Goal: Task Accomplishment & Management: Use online tool/utility

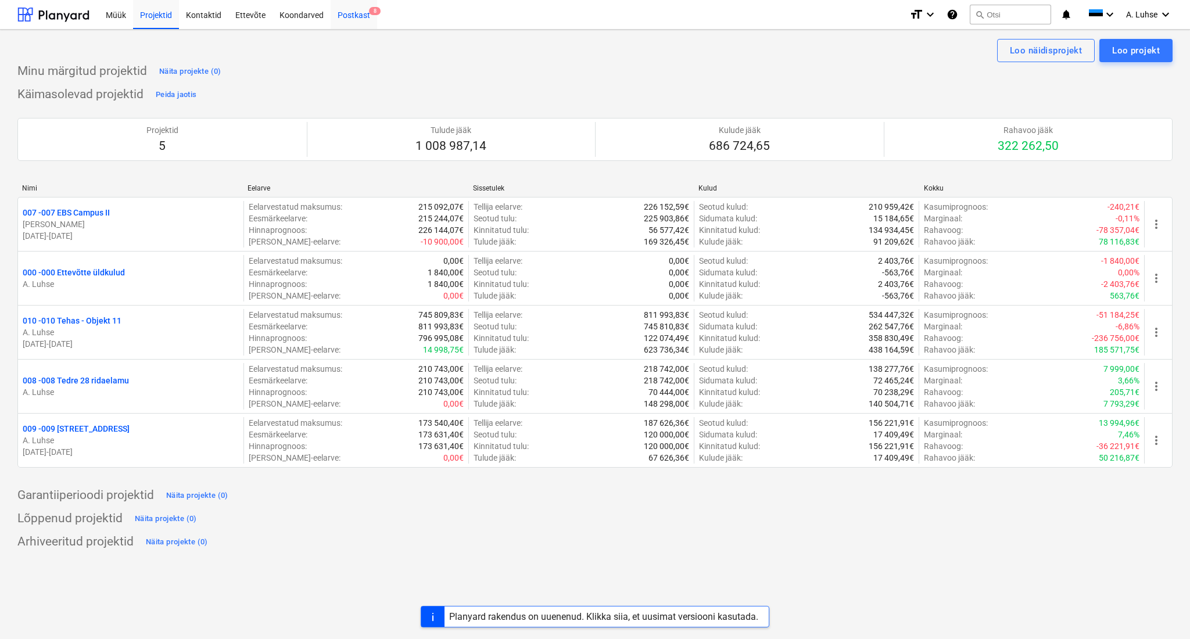
click at [348, 24] on div "Postkast 8" at bounding box center [354, 14] width 46 height 30
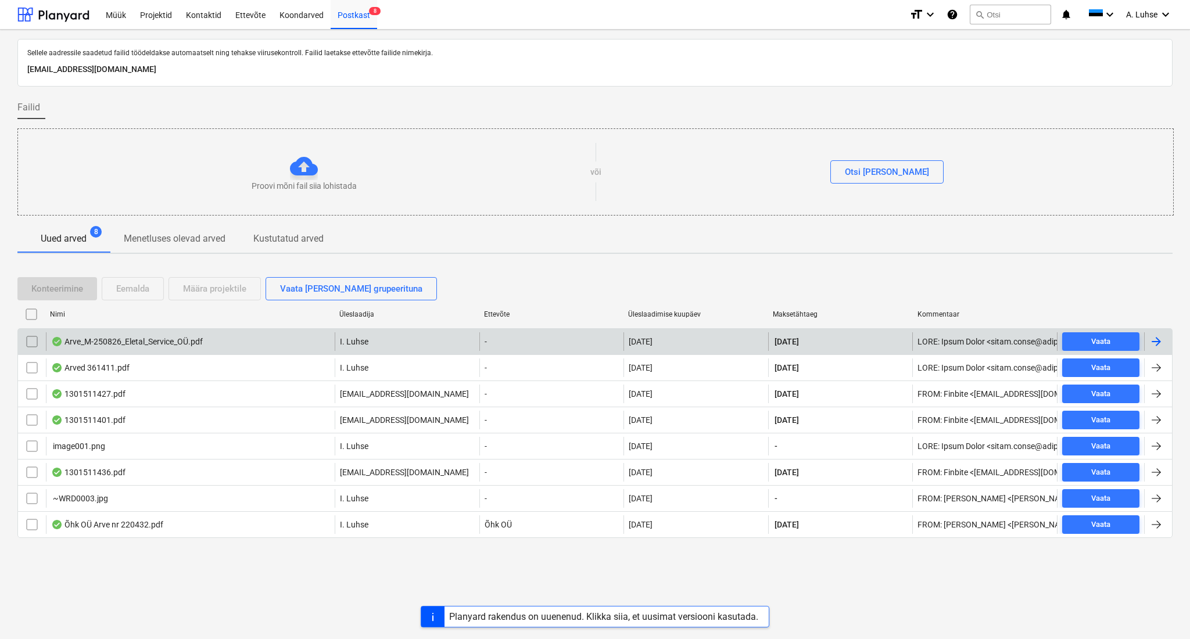
click at [254, 344] on div "Arve_M-250826_Eletal_Service_OÜ.pdf" at bounding box center [190, 341] width 289 height 19
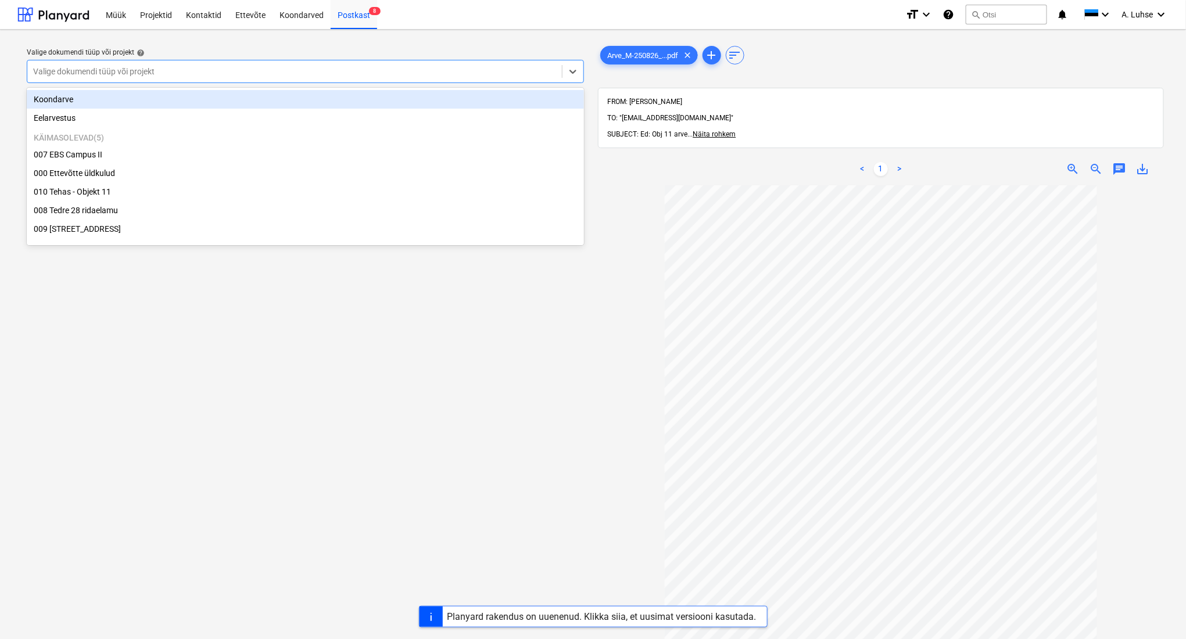
click at [496, 77] on div "Valige dokumendi tüüp või projekt" at bounding box center [294, 71] width 534 height 16
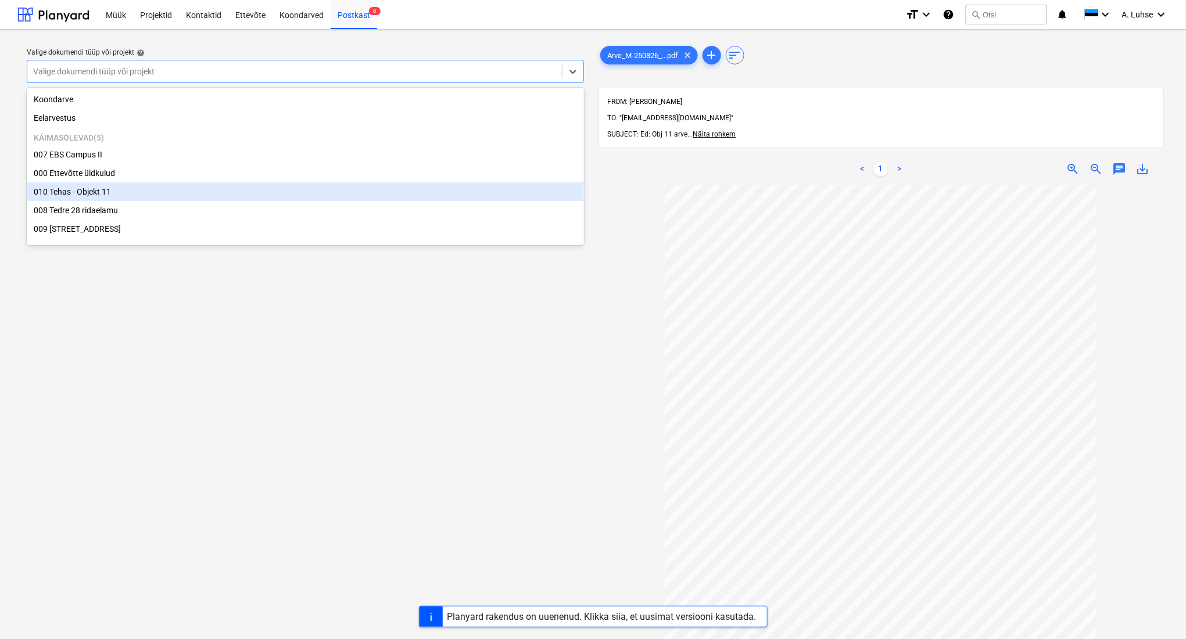
click at [441, 185] on div "010 Tehas - Objekt 11" at bounding box center [305, 191] width 557 height 19
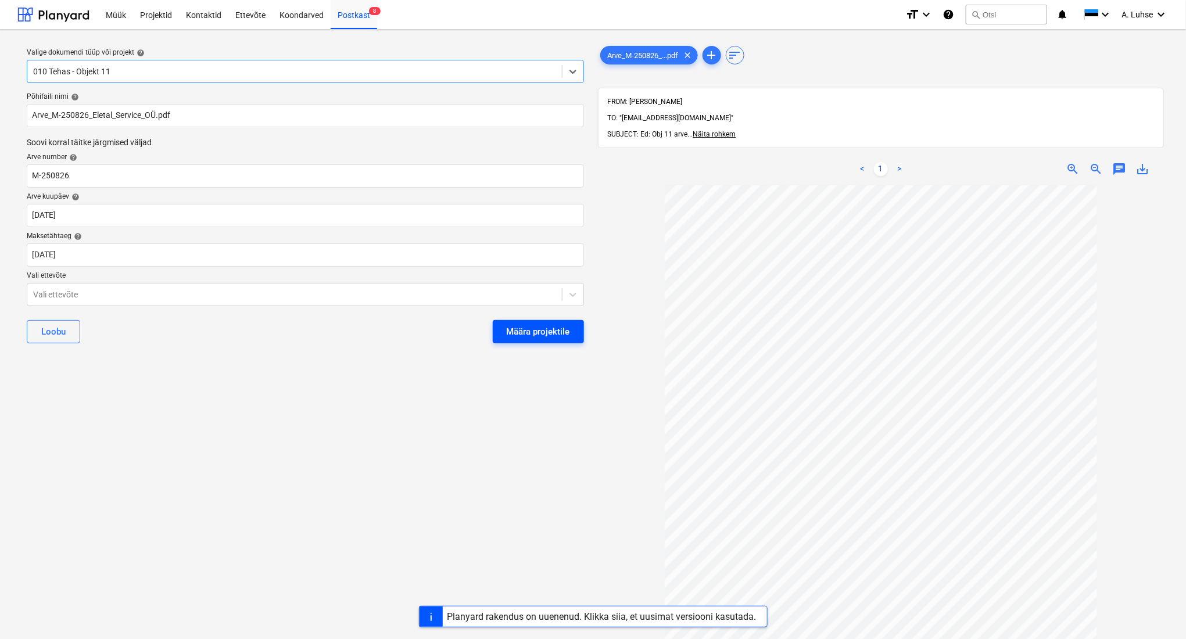
click at [556, 335] on div "Määra projektile" at bounding box center [538, 331] width 63 height 15
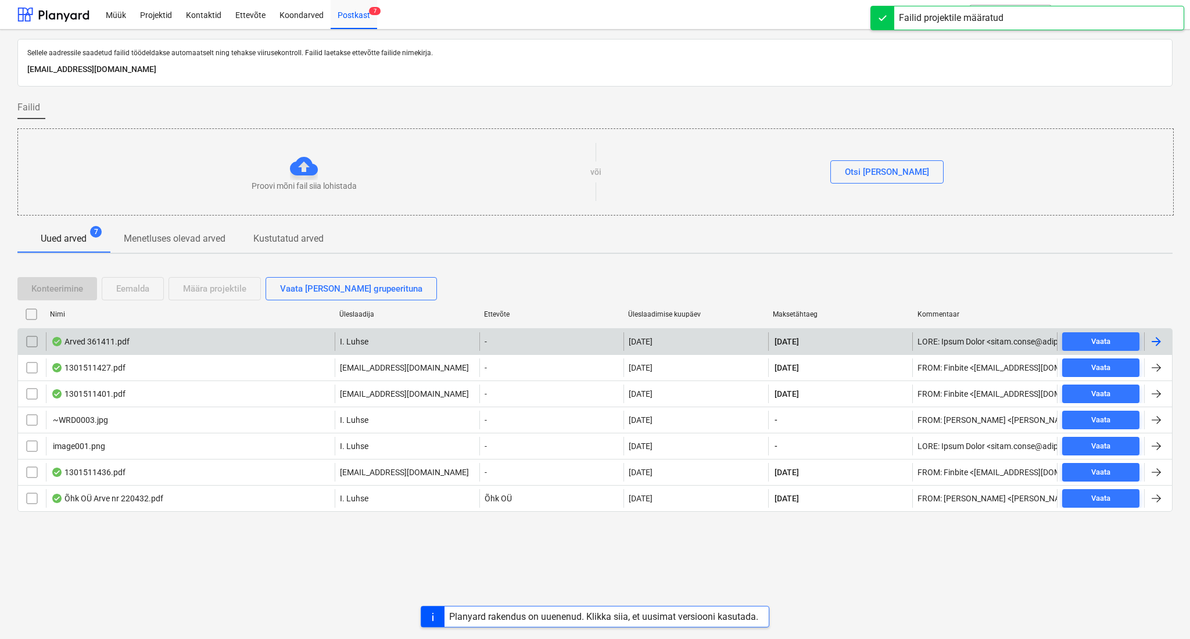
click at [275, 335] on div "Arved 361411.pdf" at bounding box center [190, 341] width 289 height 19
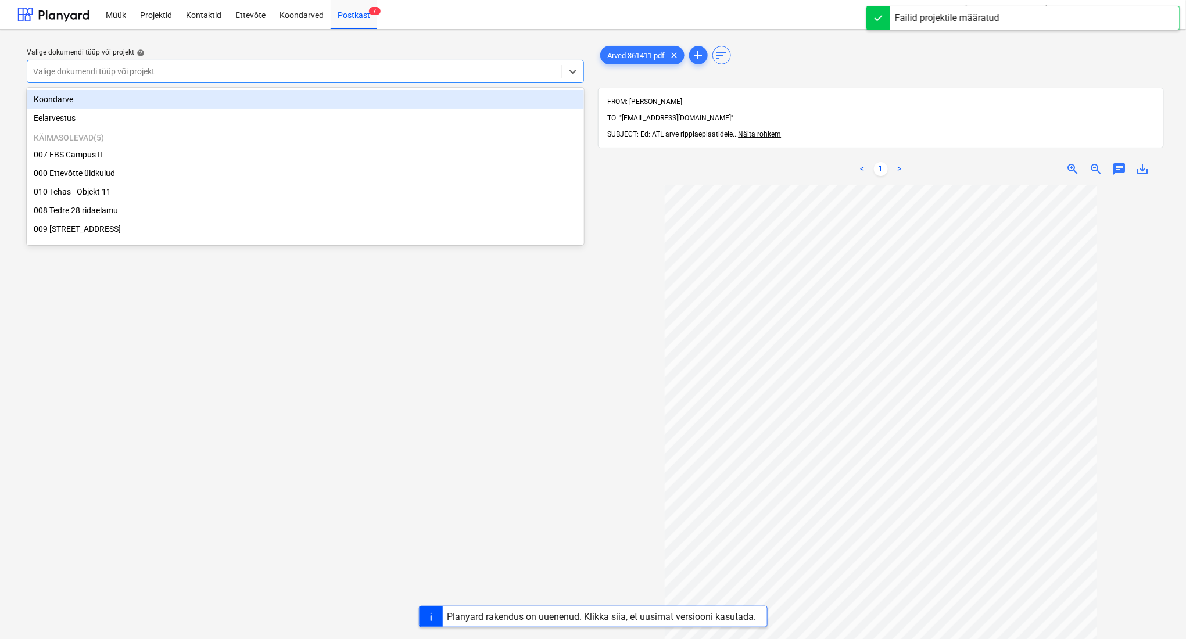
click at [336, 73] on div at bounding box center [294, 72] width 523 height 12
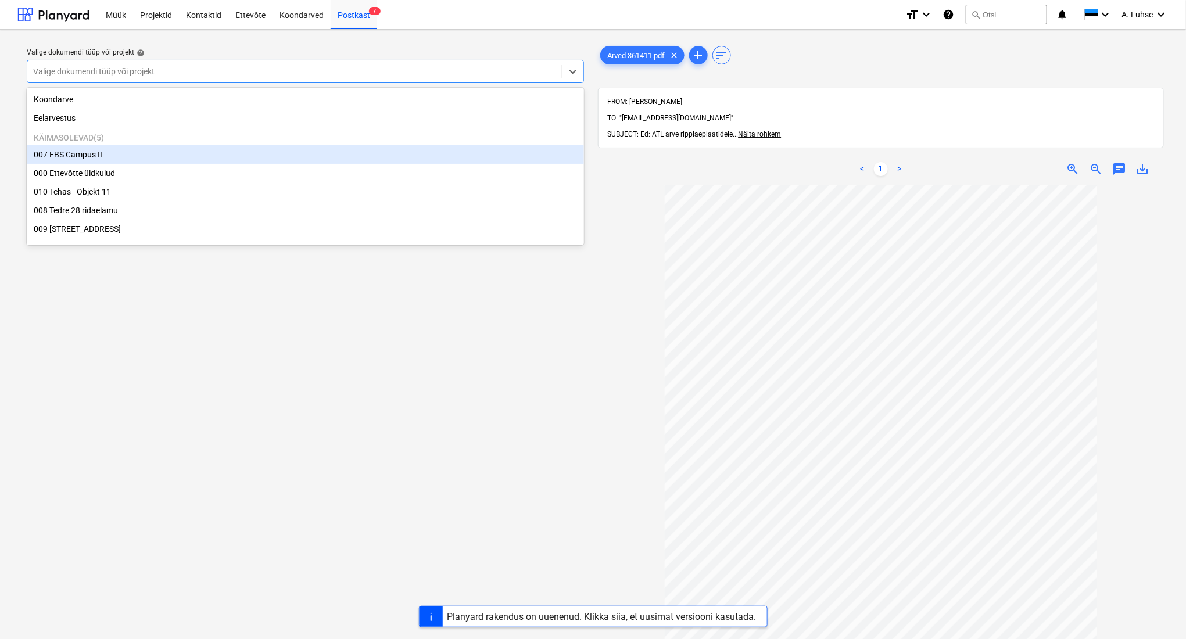
click at [312, 149] on div "007 EBS Campus II" at bounding box center [305, 154] width 557 height 19
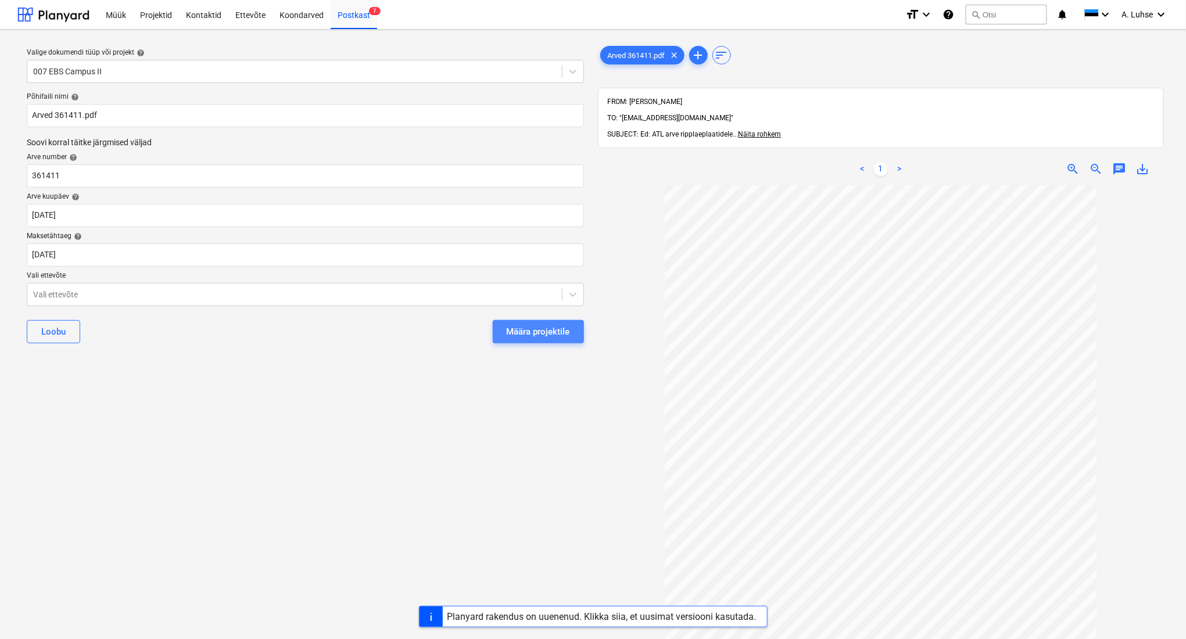
click at [544, 333] on div "Määra projektile" at bounding box center [538, 331] width 63 height 15
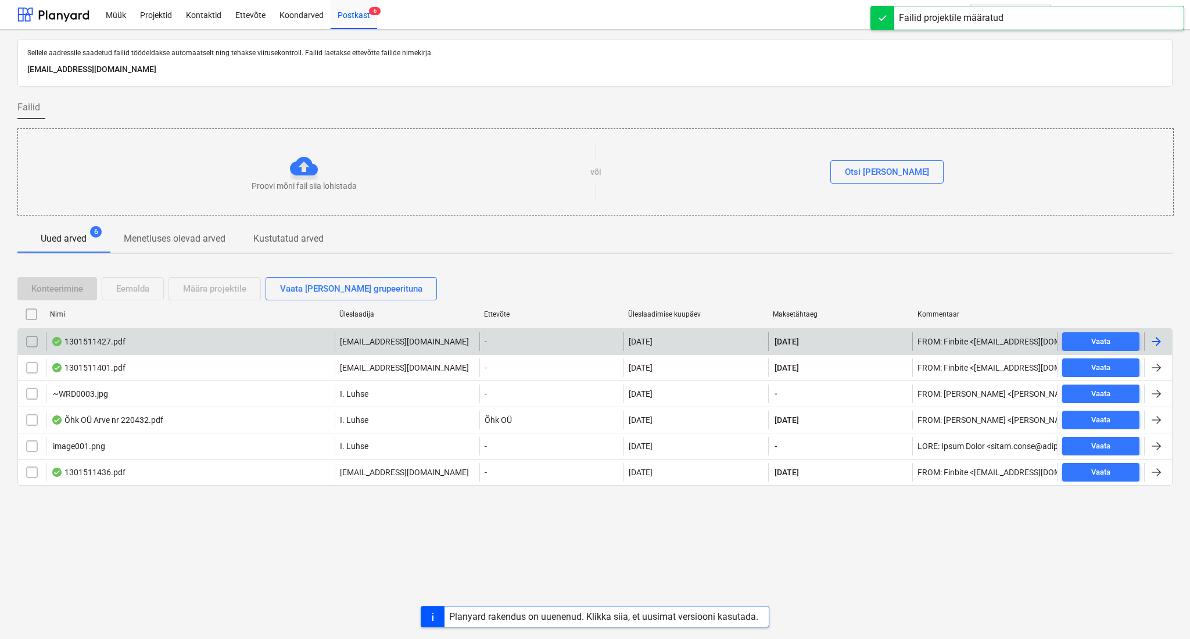
click at [303, 329] on div "**********" at bounding box center [594, 341] width 1155 height 26
click at [299, 338] on div "1301511427.pdf" at bounding box center [190, 341] width 289 height 19
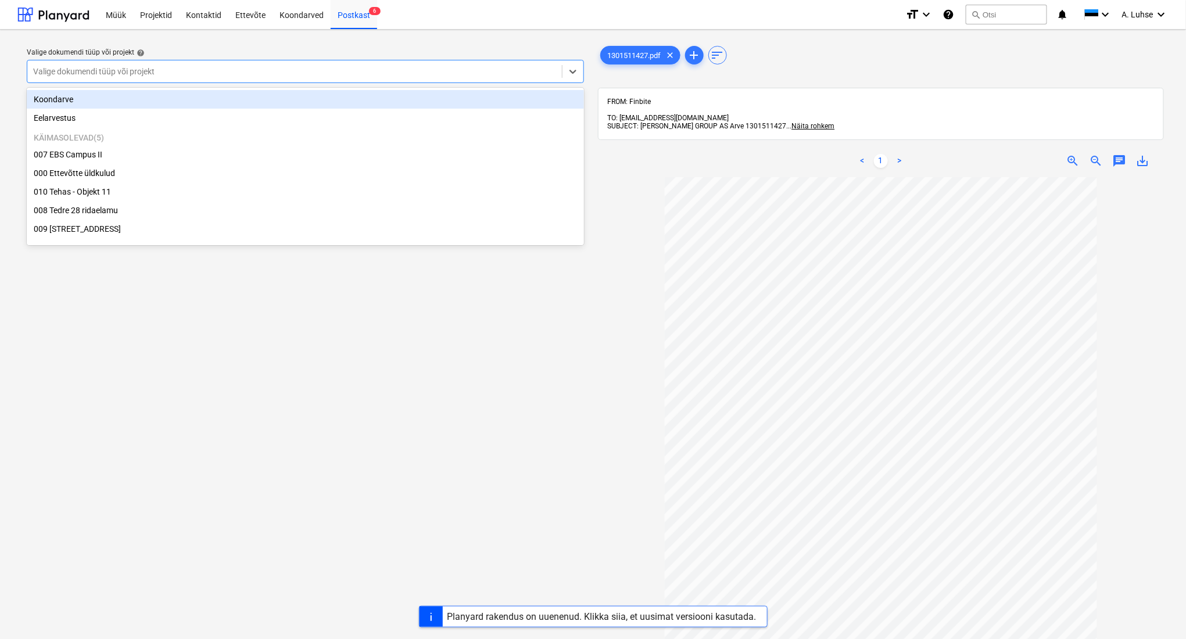
click at [392, 73] on div at bounding box center [294, 72] width 523 height 12
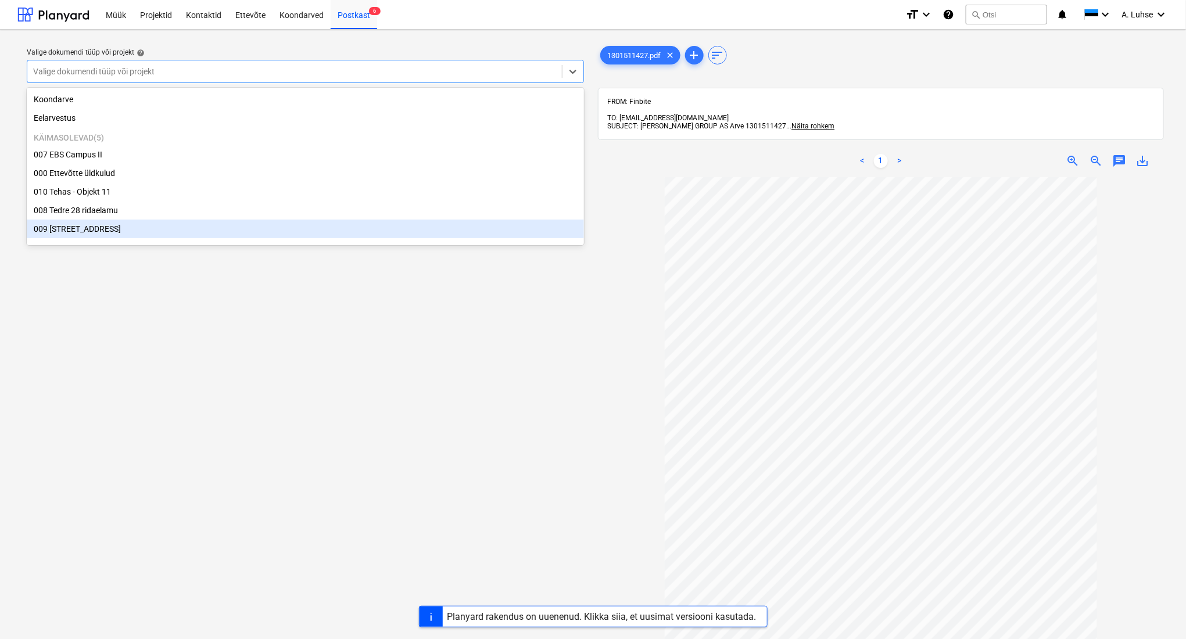
click at [626, 444] on div at bounding box center [881, 480] width 566 height 607
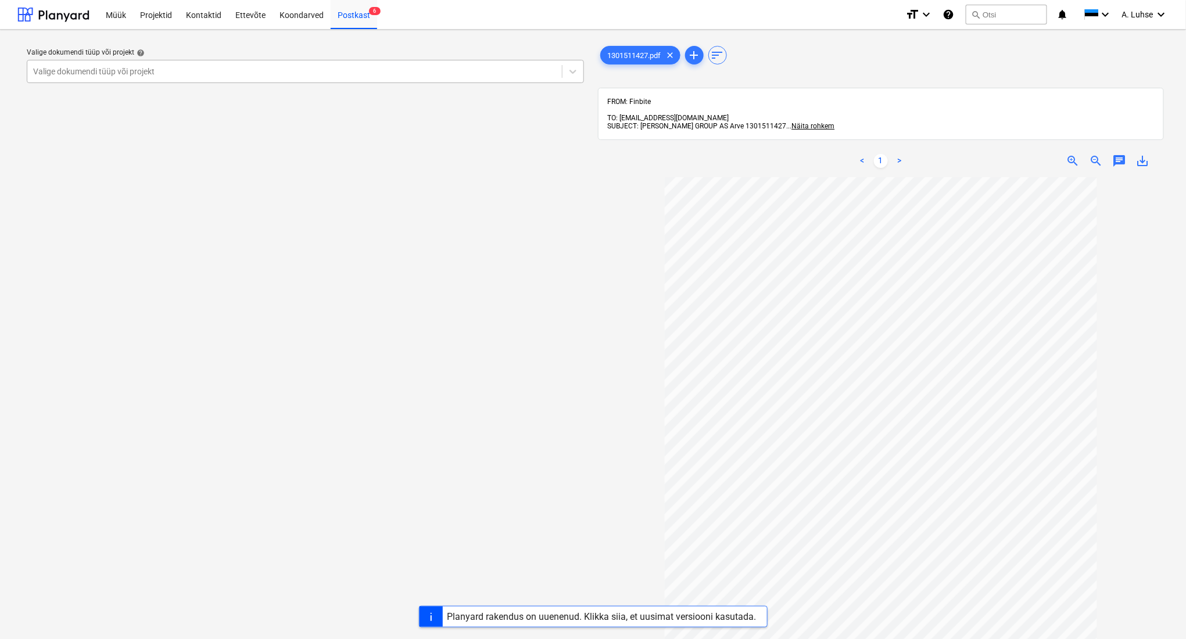
click at [439, 76] on div at bounding box center [294, 72] width 523 height 12
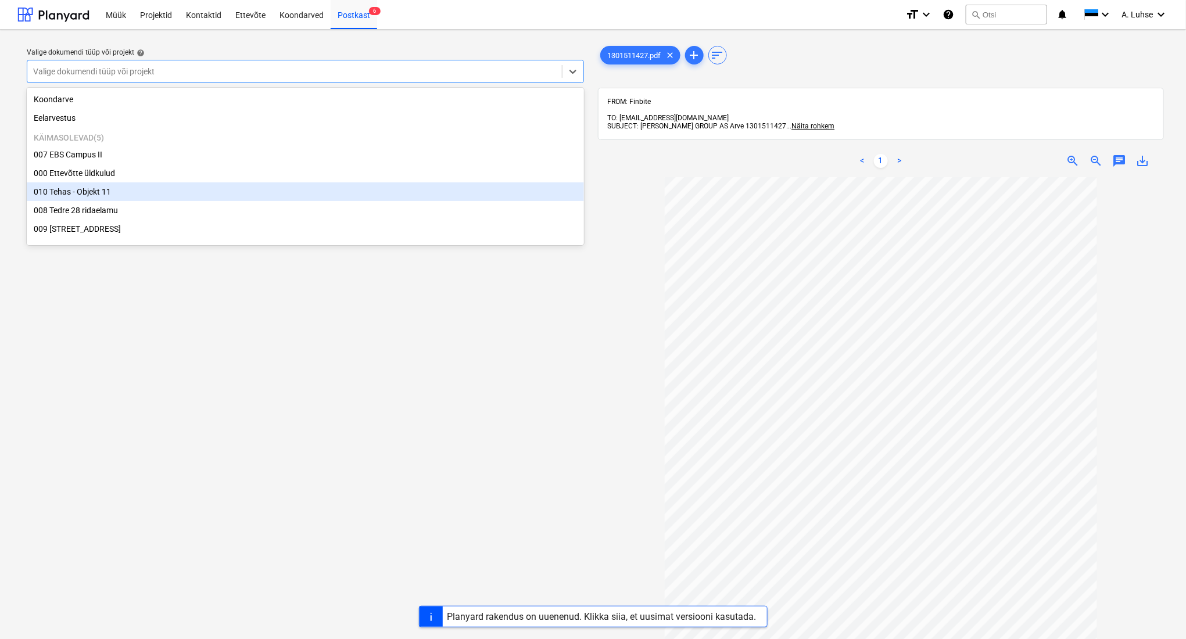
click at [391, 191] on div "010 Tehas - Objekt 11" at bounding box center [305, 191] width 557 height 19
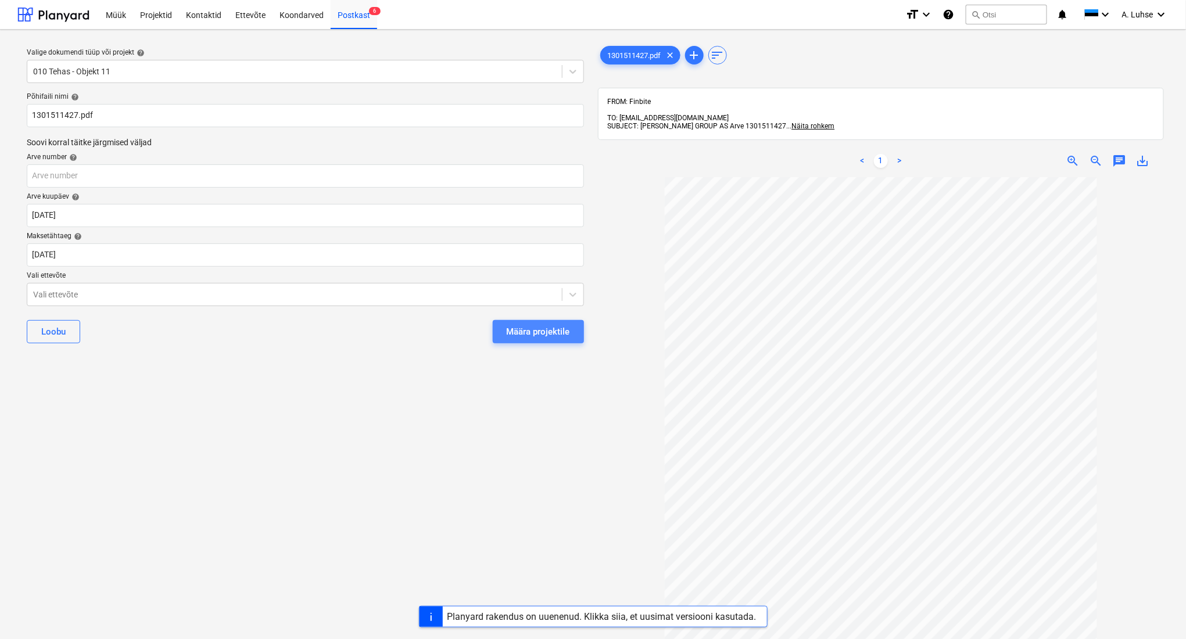
click at [533, 322] on button "Määra projektile" at bounding box center [538, 331] width 91 height 23
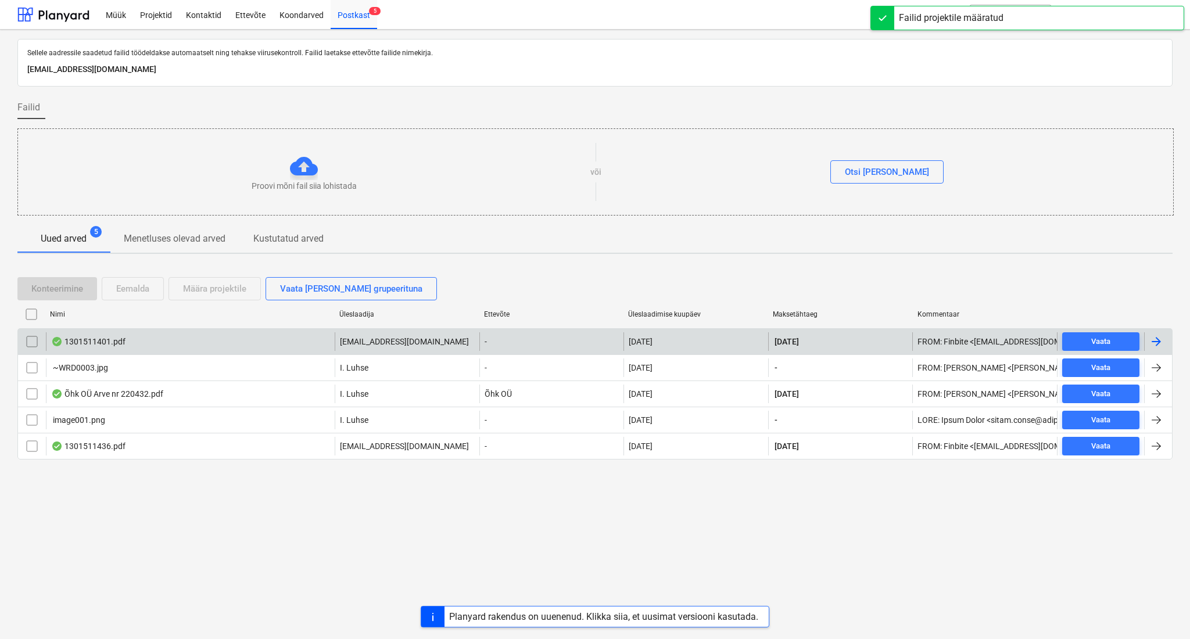
click at [296, 339] on div "1301511401.pdf" at bounding box center [190, 341] width 289 height 19
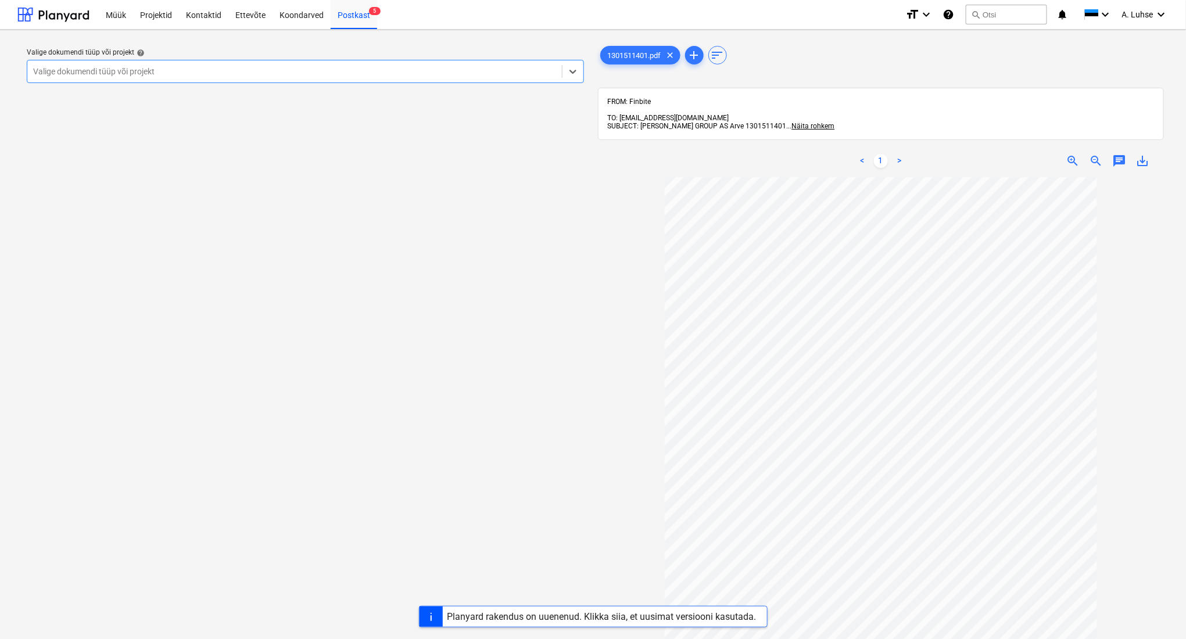
click at [534, 72] on div at bounding box center [294, 72] width 523 height 12
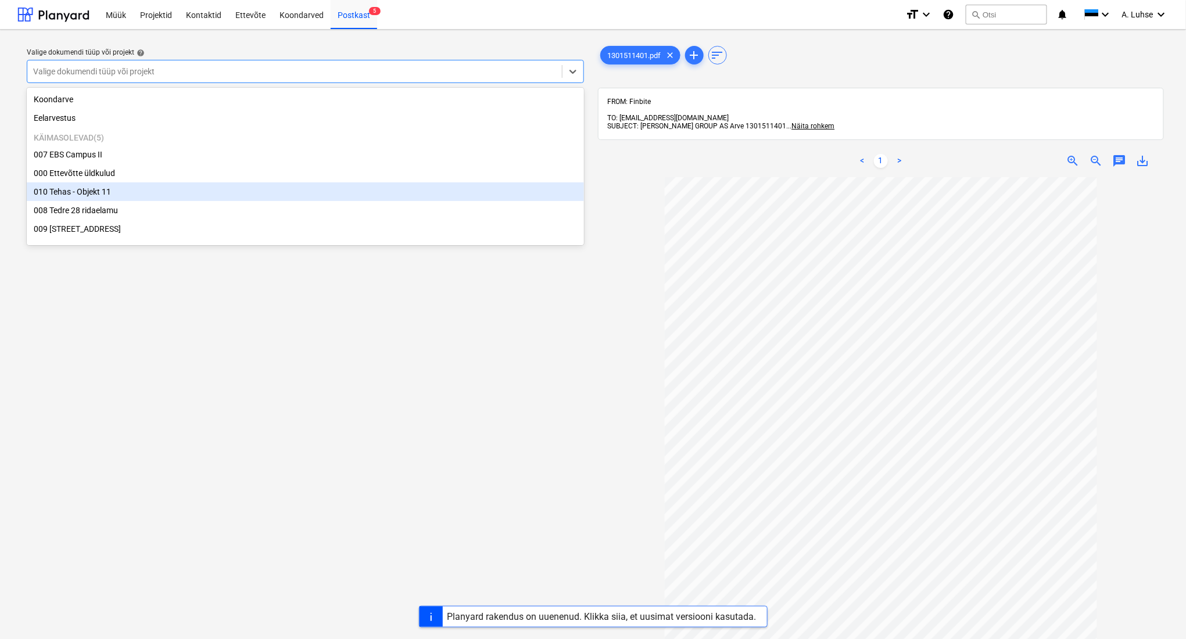
click at [467, 195] on div "010 Tehas - Objekt 11" at bounding box center [305, 191] width 557 height 19
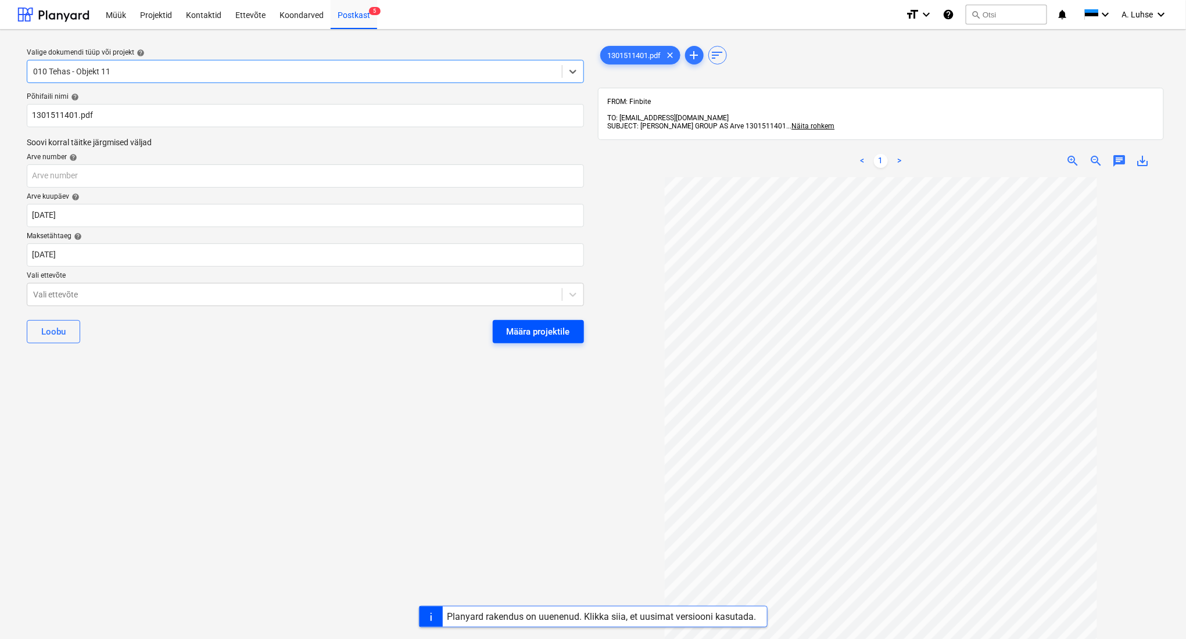
click at [551, 324] on div "Määra projektile" at bounding box center [538, 331] width 63 height 15
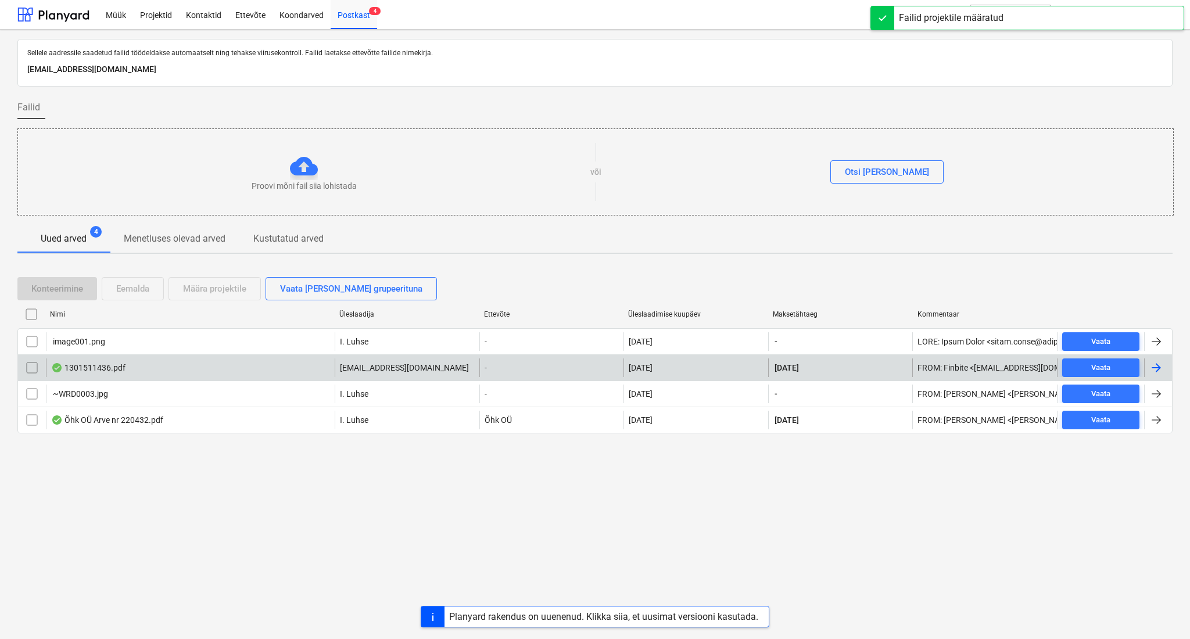
click at [290, 371] on div "1301511436.pdf" at bounding box center [190, 367] width 289 height 19
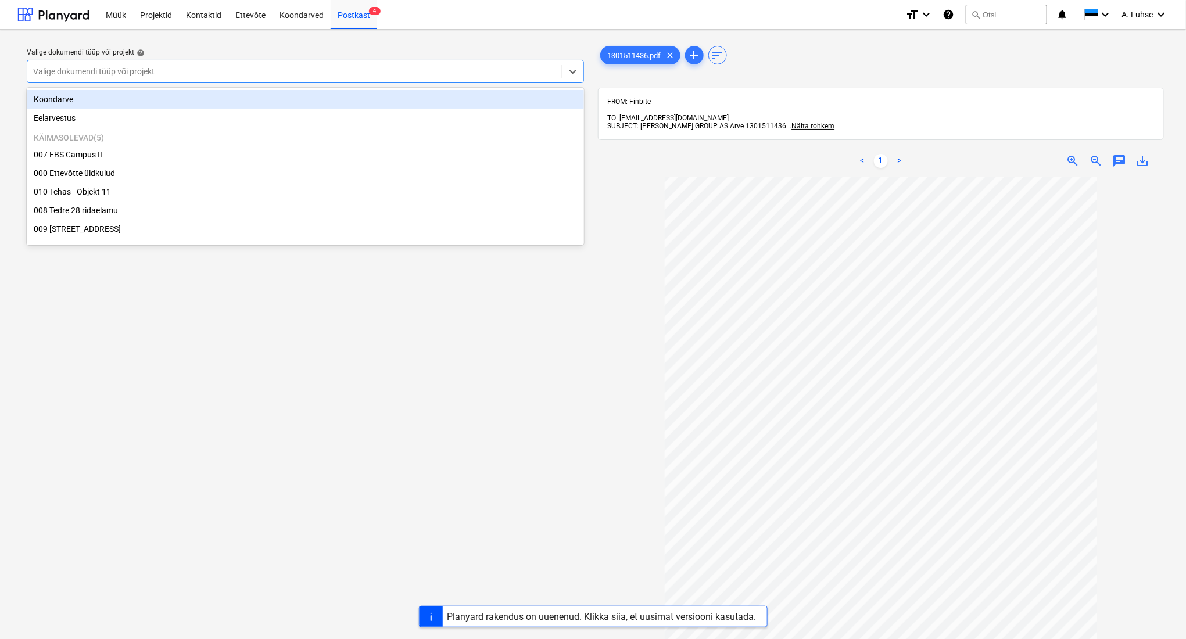
drag, startPoint x: 491, startPoint y: 69, endPoint x: 456, endPoint y: 116, distance: 58.4
click at [491, 70] on div at bounding box center [294, 72] width 523 height 12
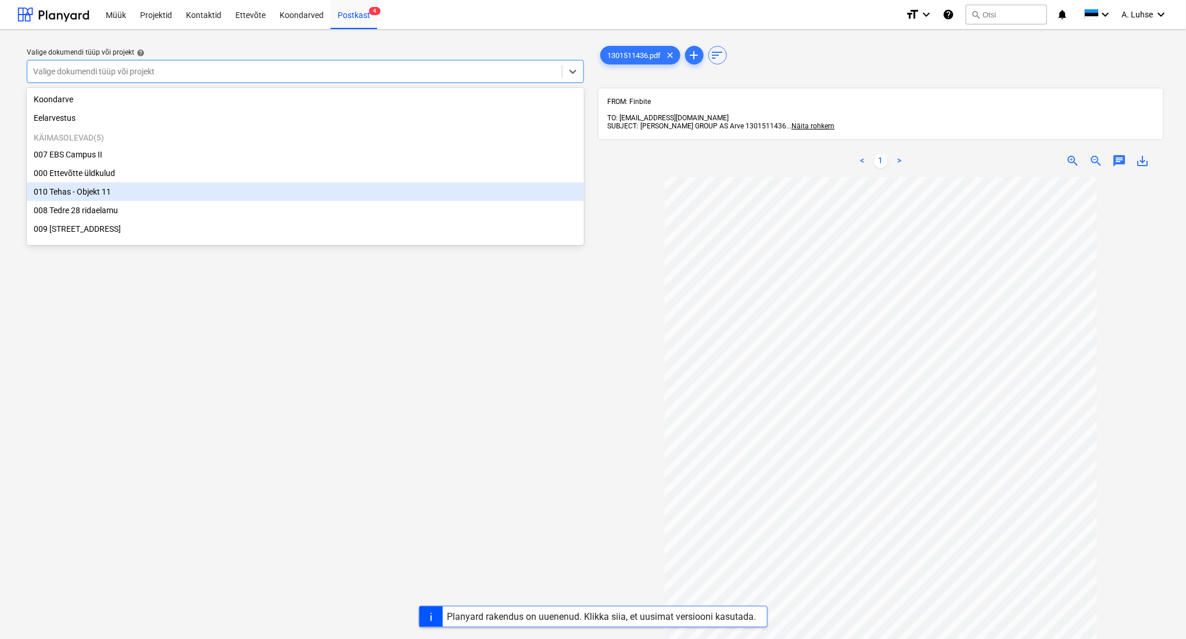
click at [436, 191] on div "010 Tehas - Objekt 11" at bounding box center [305, 191] width 557 height 19
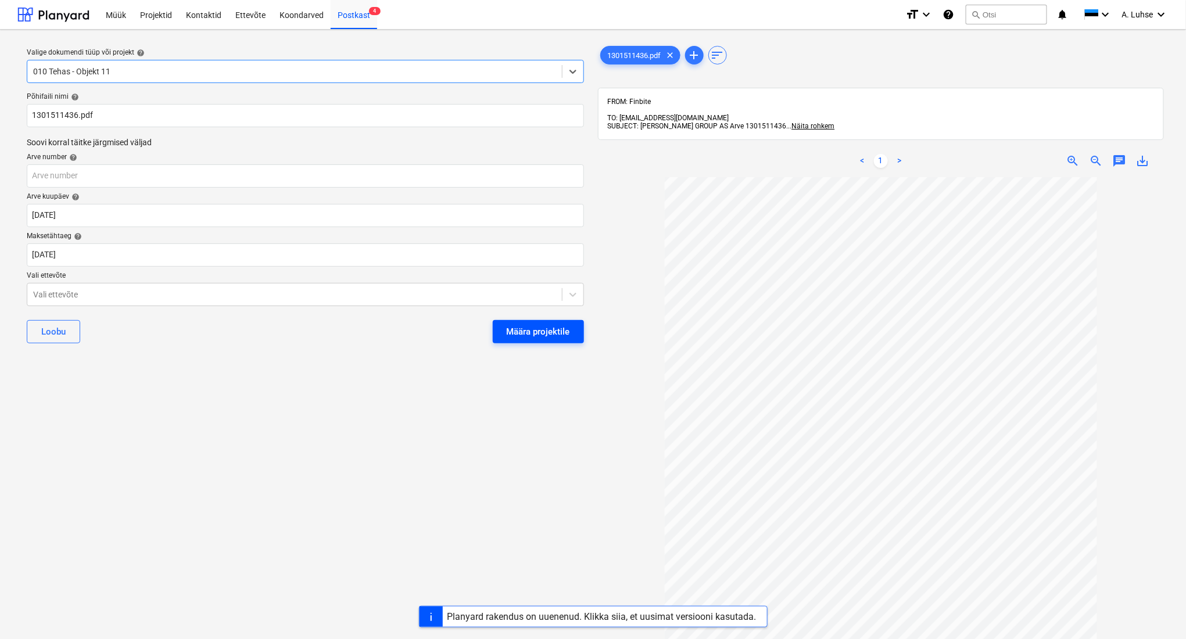
click at [519, 331] on div "Määra projektile" at bounding box center [538, 331] width 63 height 15
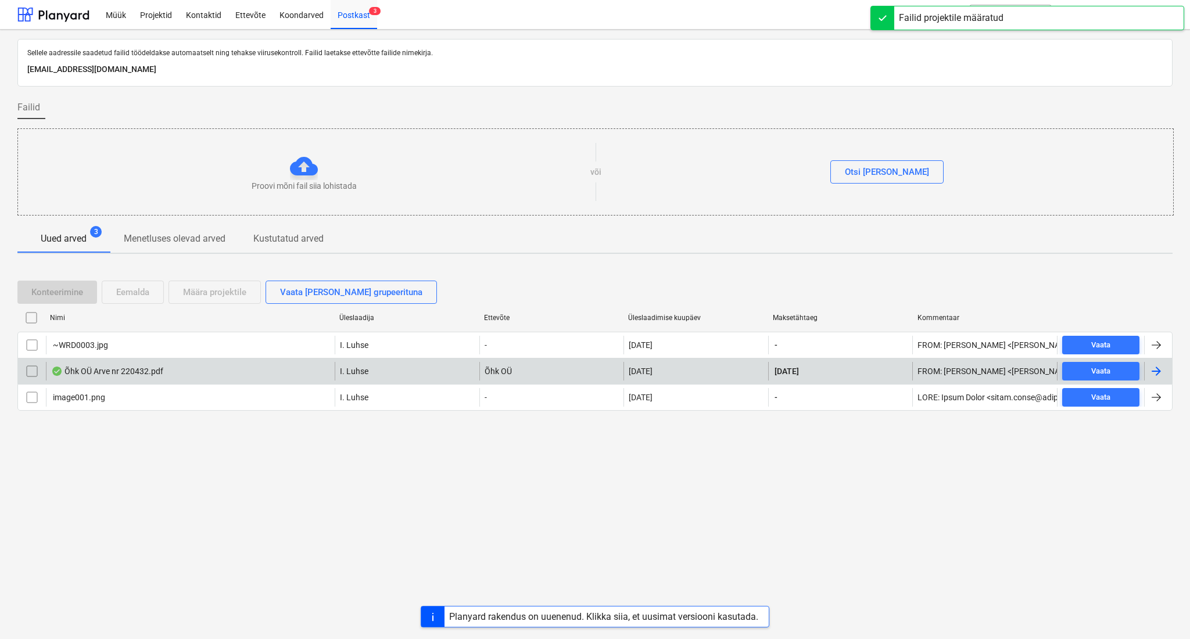
click at [242, 368] on div "Õhk OÜ Arve nr 220432.pdf" at bounding box center [190, 371] width 289 height 19
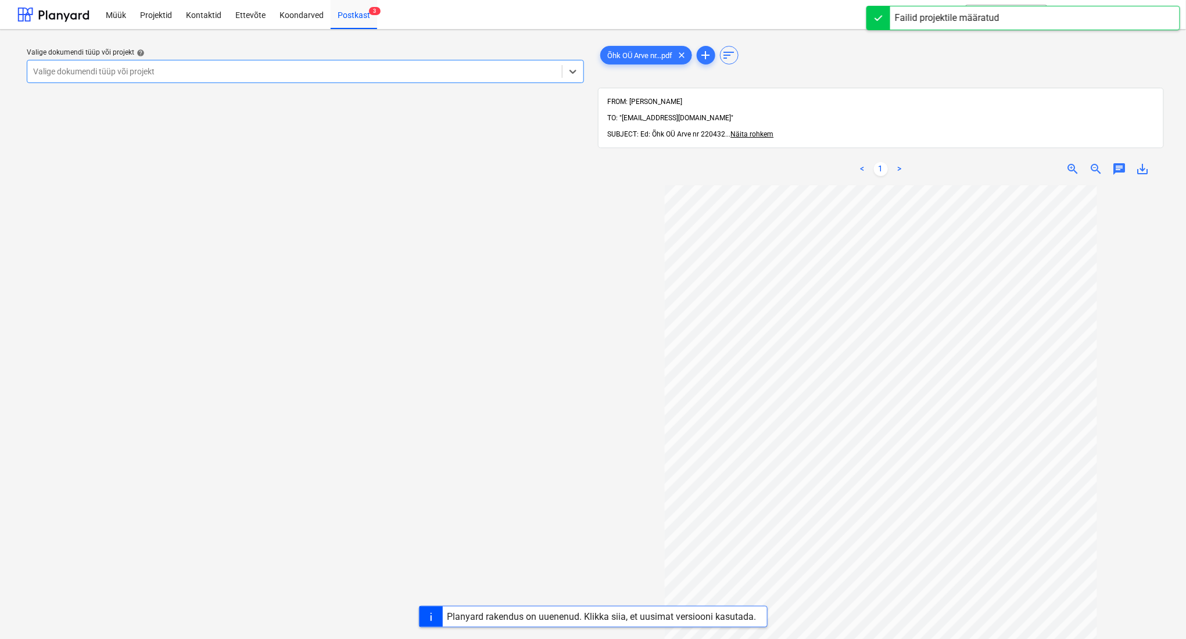
click at [450, 72] on div at bounding box center [294, 72] width 523 height 12
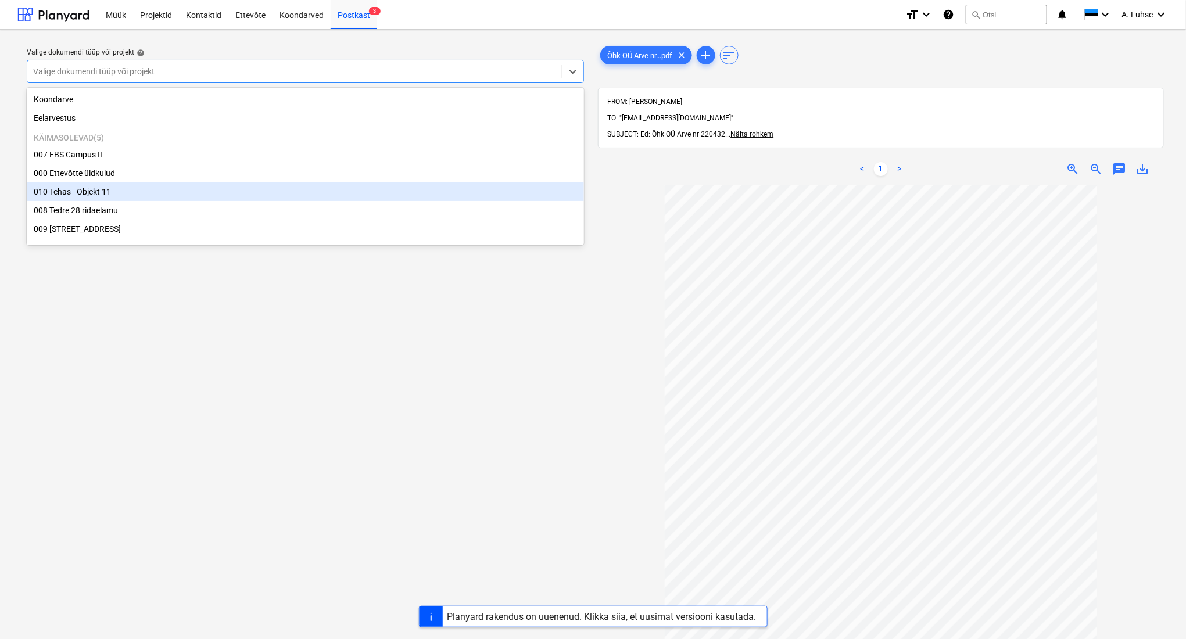
click at [449, 186] on div "010 Tehas - Objekt 11" at bounding box center [305, 191] width 557 height 19
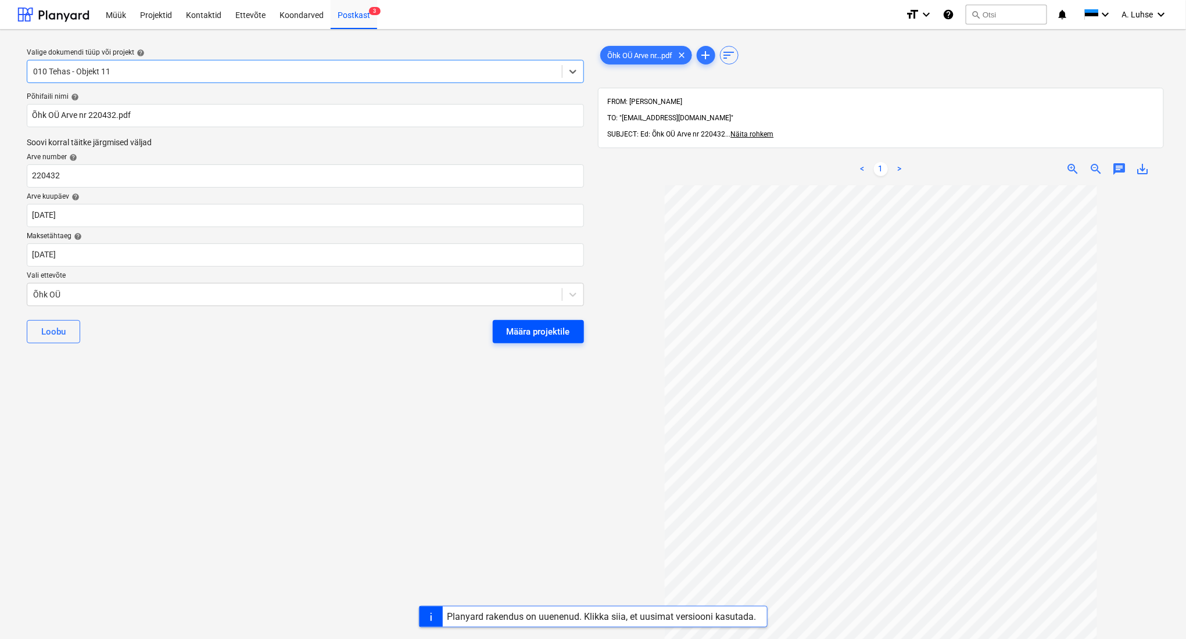
click at [568, 329] on div "Määra projektile" at bounding box center [538, 331] width 63 height 15
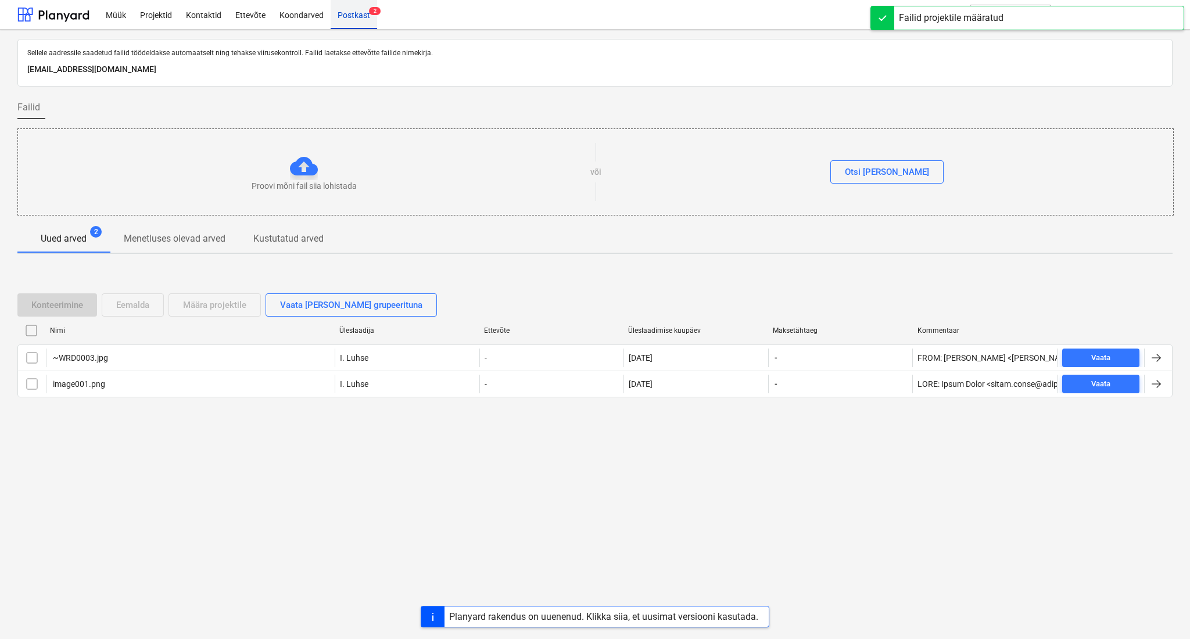
click at [360, 16] on div "Postkast 2" at bounding box center [354, 14] width 46 height 30
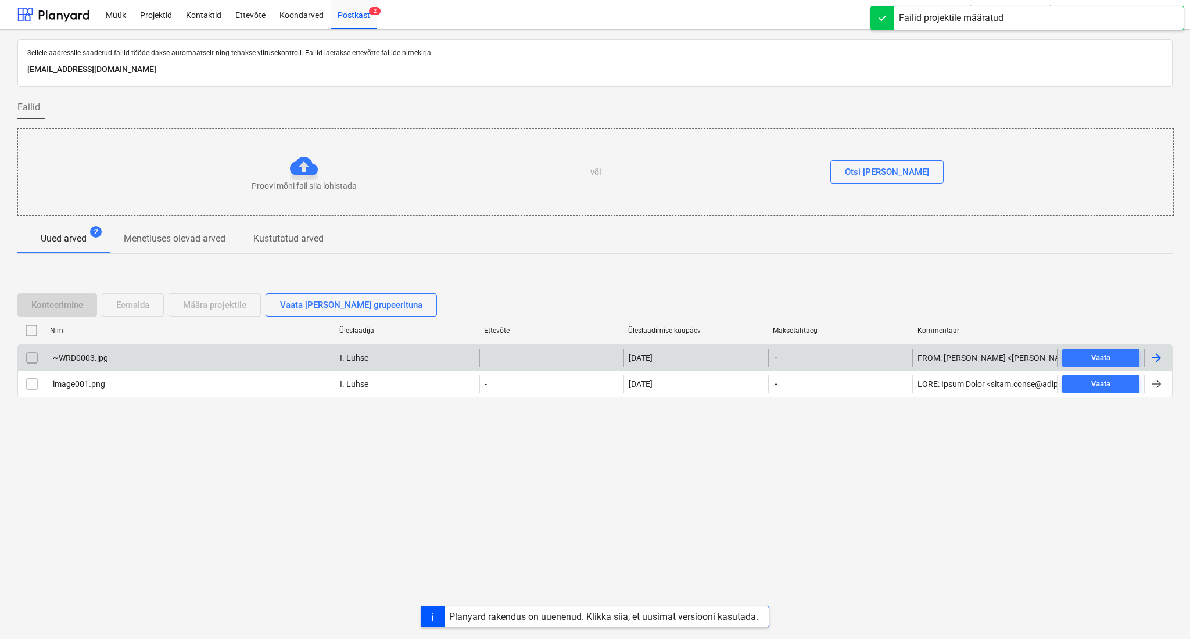
click at [27, 363] on input "checkbox" at bounding box center [32, 358] width 19 height 19
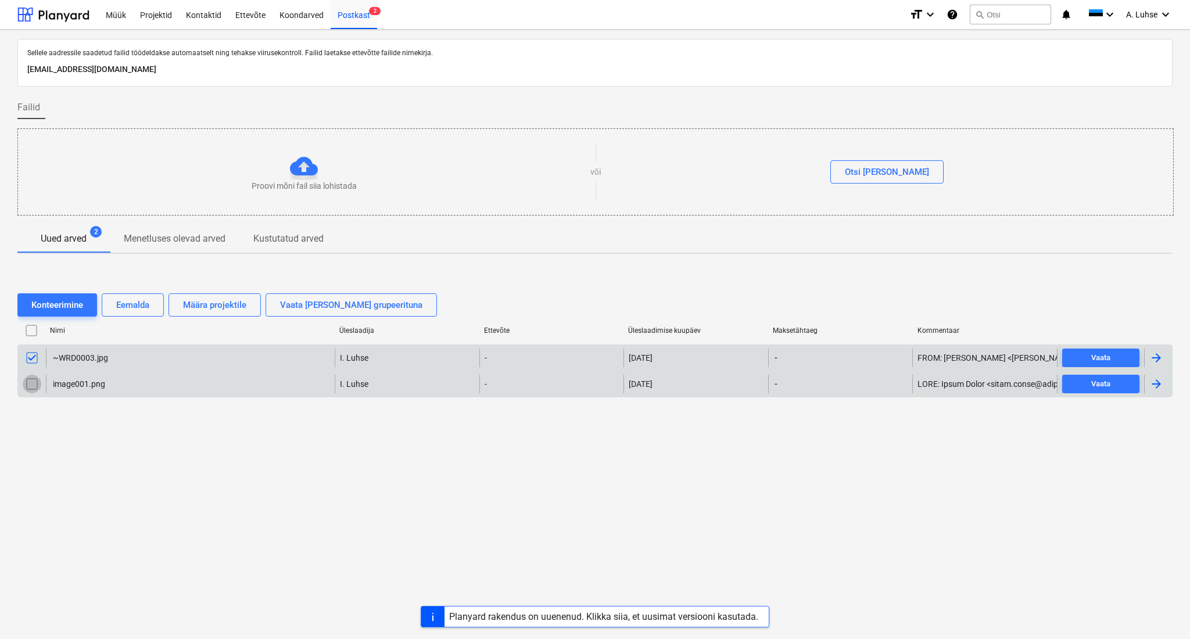
click at [28, 381] on input "checkbox" at bounding box center [32, 384] width 19 height 19
click at [123, 300] on div "Eemalda" at bounding box center [132, 304] width 33 height 15
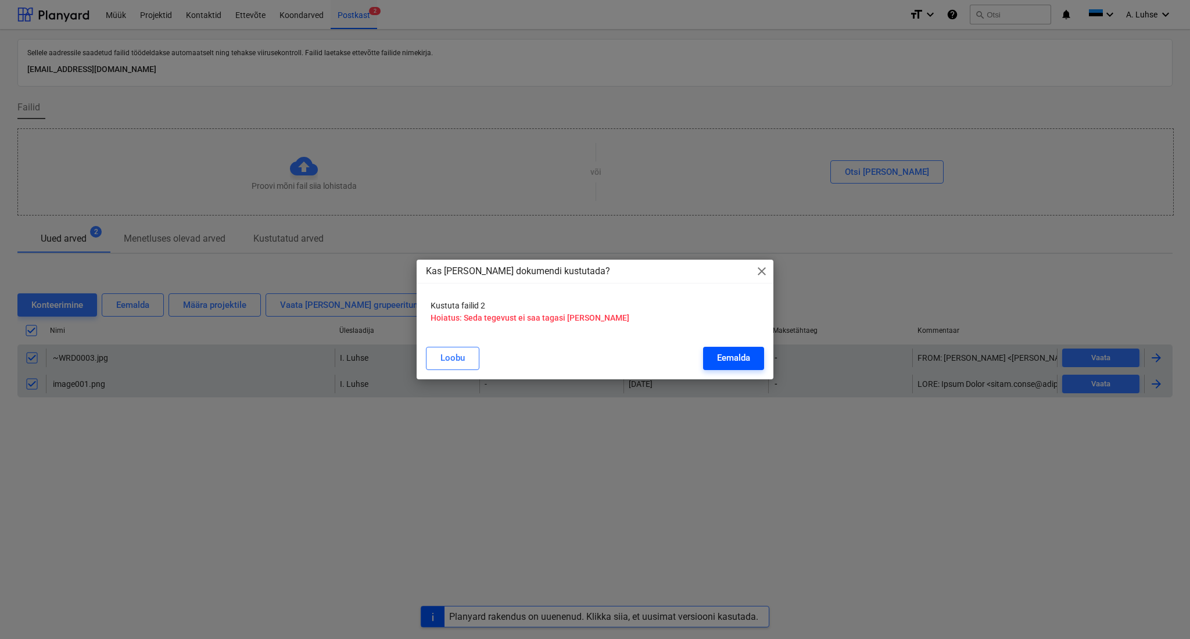
click at [736, 347] on button "Eemalda" at bounding box center [733, 358] width 61 height 23
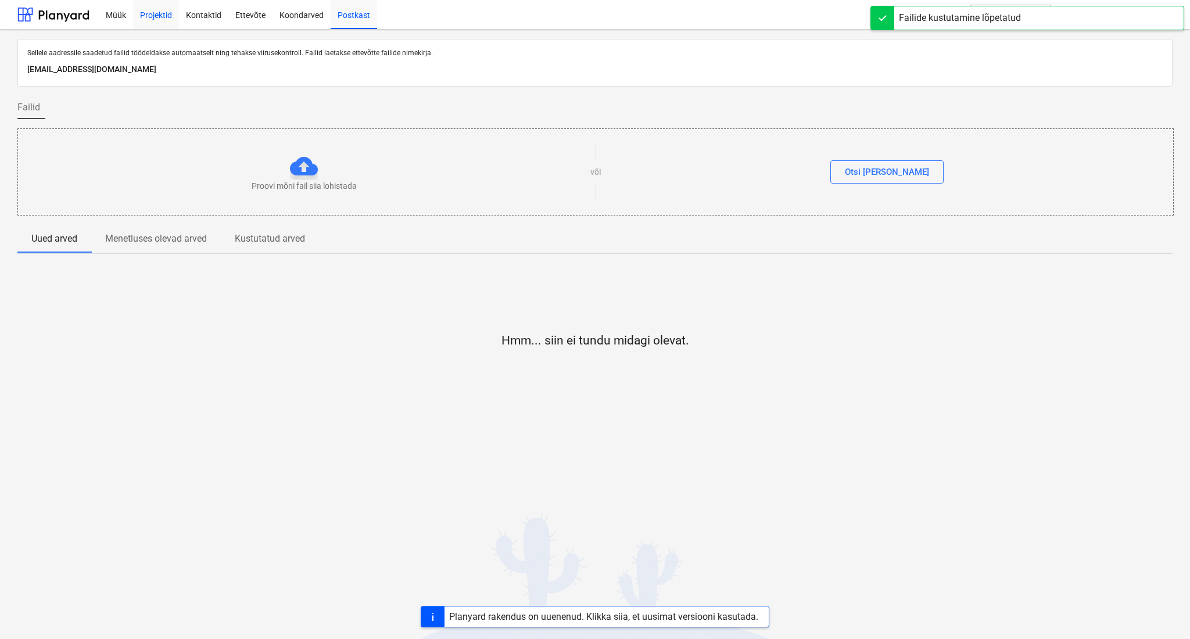
click at [152, 23] on div "Projektid" at bounding box center [156, 14] width 46 height 30
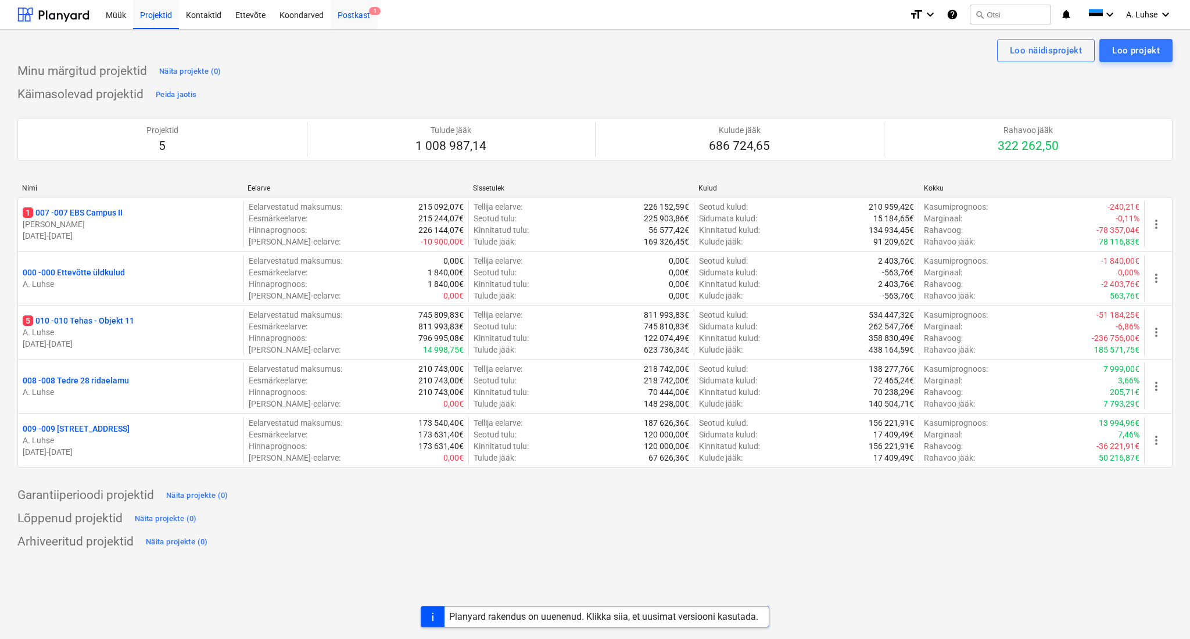
click at [341, 17] on div "Postkast 1" at bounding box center [354, 14] width 46 height 30
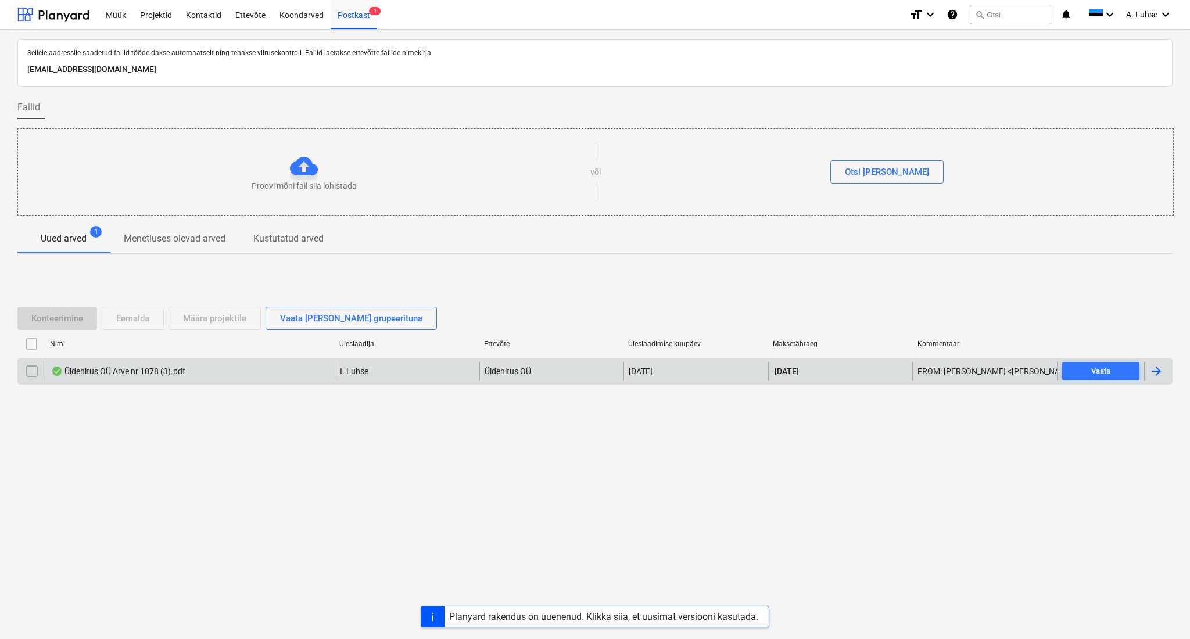
click at [212, 378] on div "Üldehitus OÜ Arve nr 1078 (3).pdf" at bounding box center [190, 371] width 289 height 19
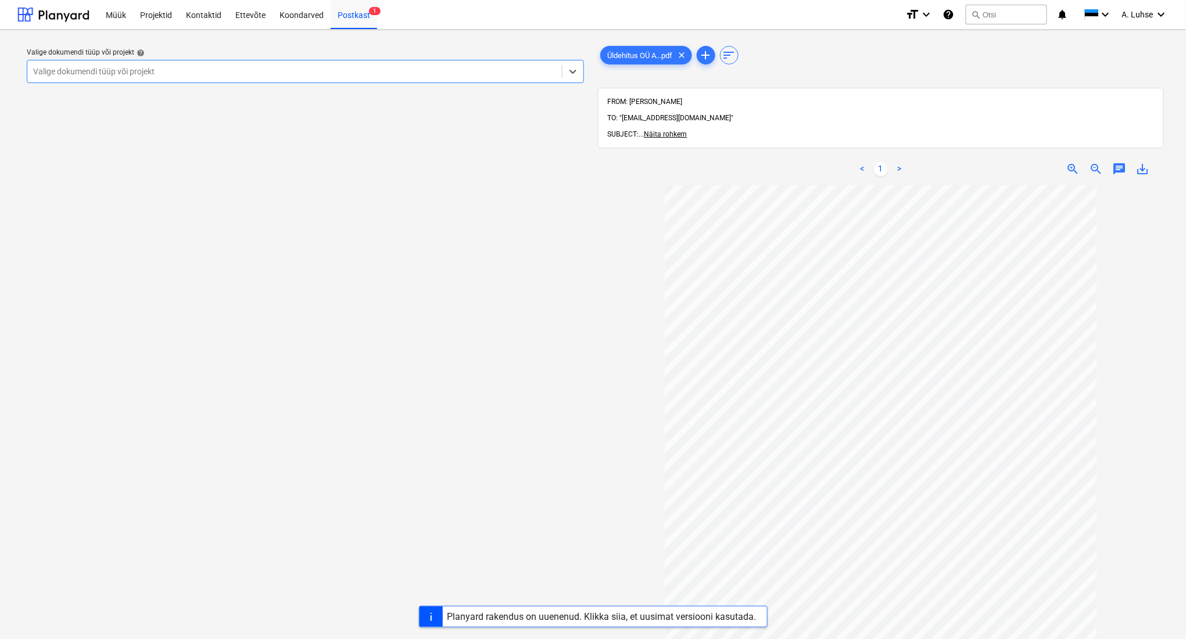
click at [211, 78] on div "Valige dokumendi tüüp või projekt" at bounding box center [294, 71] width 534 height 16
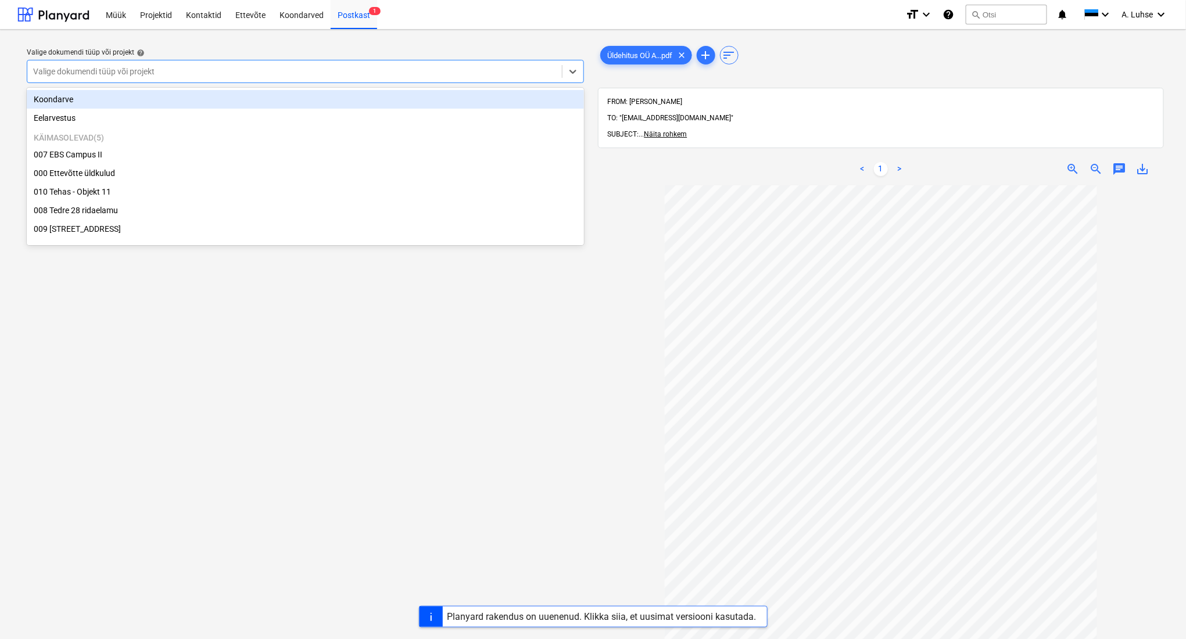
click at [214, 97] on div "Koondarve" at bounding box center [305, 99] width 557 height 19
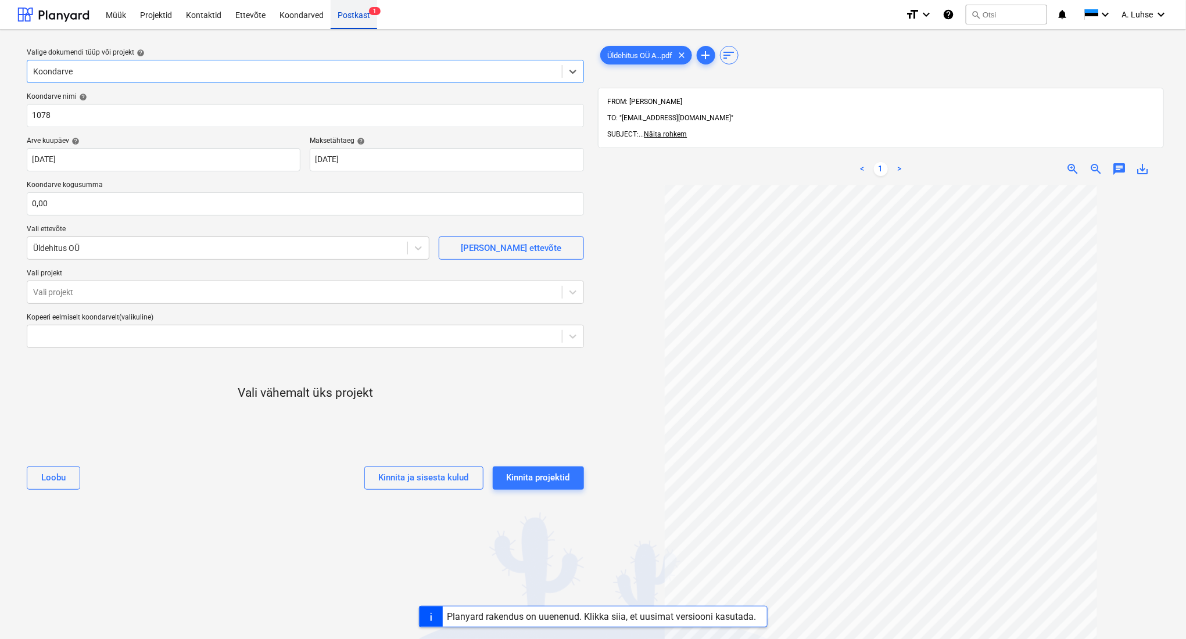
click at [358, 19] on div "Postkast 1" at bounding box center [354, 14] width 46 height 30
